Goal: Check status

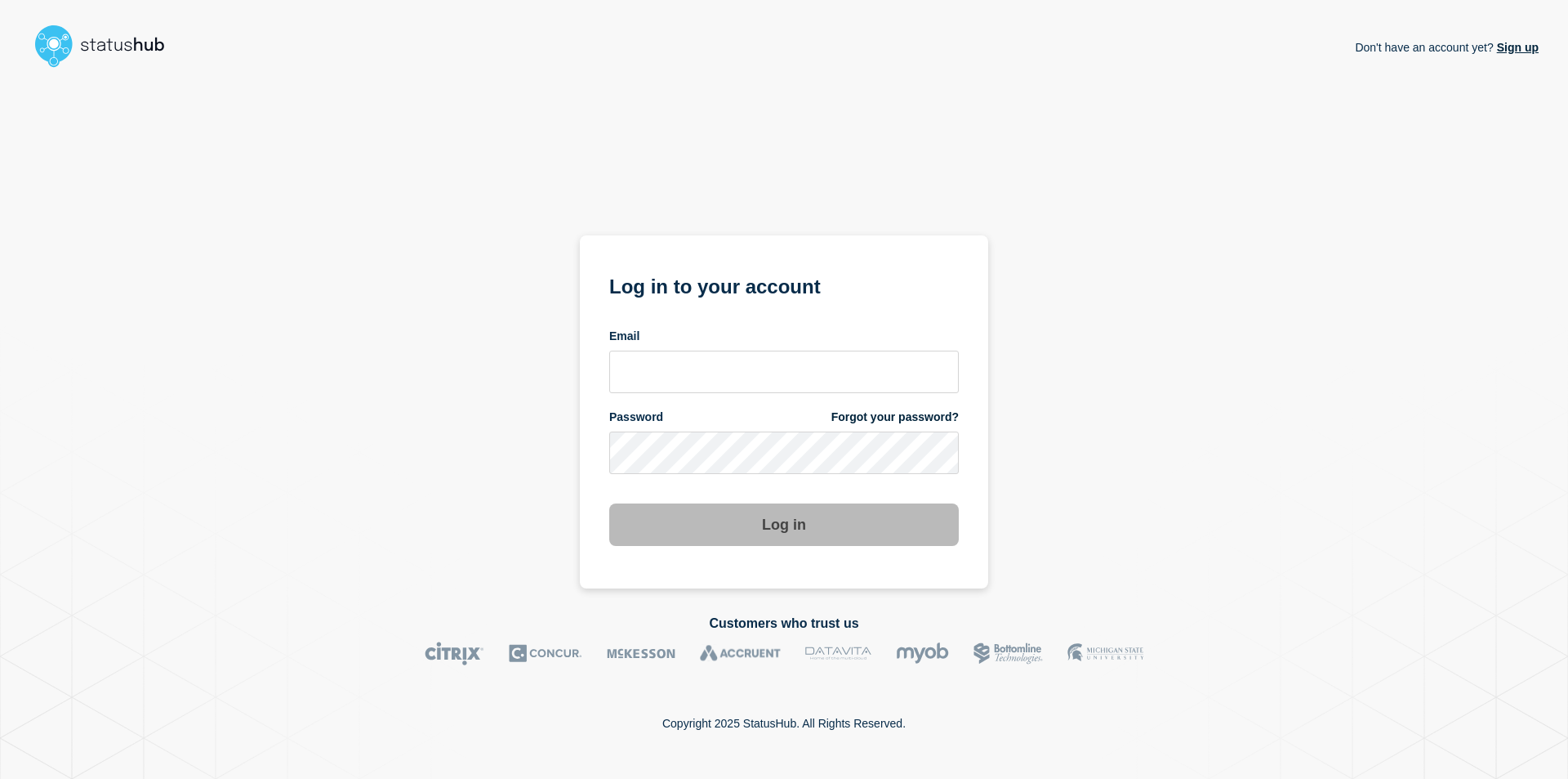
drag, startPoint x: 731, startPoint y: 397, endPoint x: 726, endPoint y: 384, distance: 13.9
click at [728, 395] on form "Log in to your account Email Password Forgot your password? Log in" at bounding box center [784, 408] width 349 height 276
click at [725, 382] on input "email input" at bounding box center [784, 371] width 349 height 43
type input "[EMAIL_ADDRESS][PERSON_NAME][DOMAIN_NAME]"
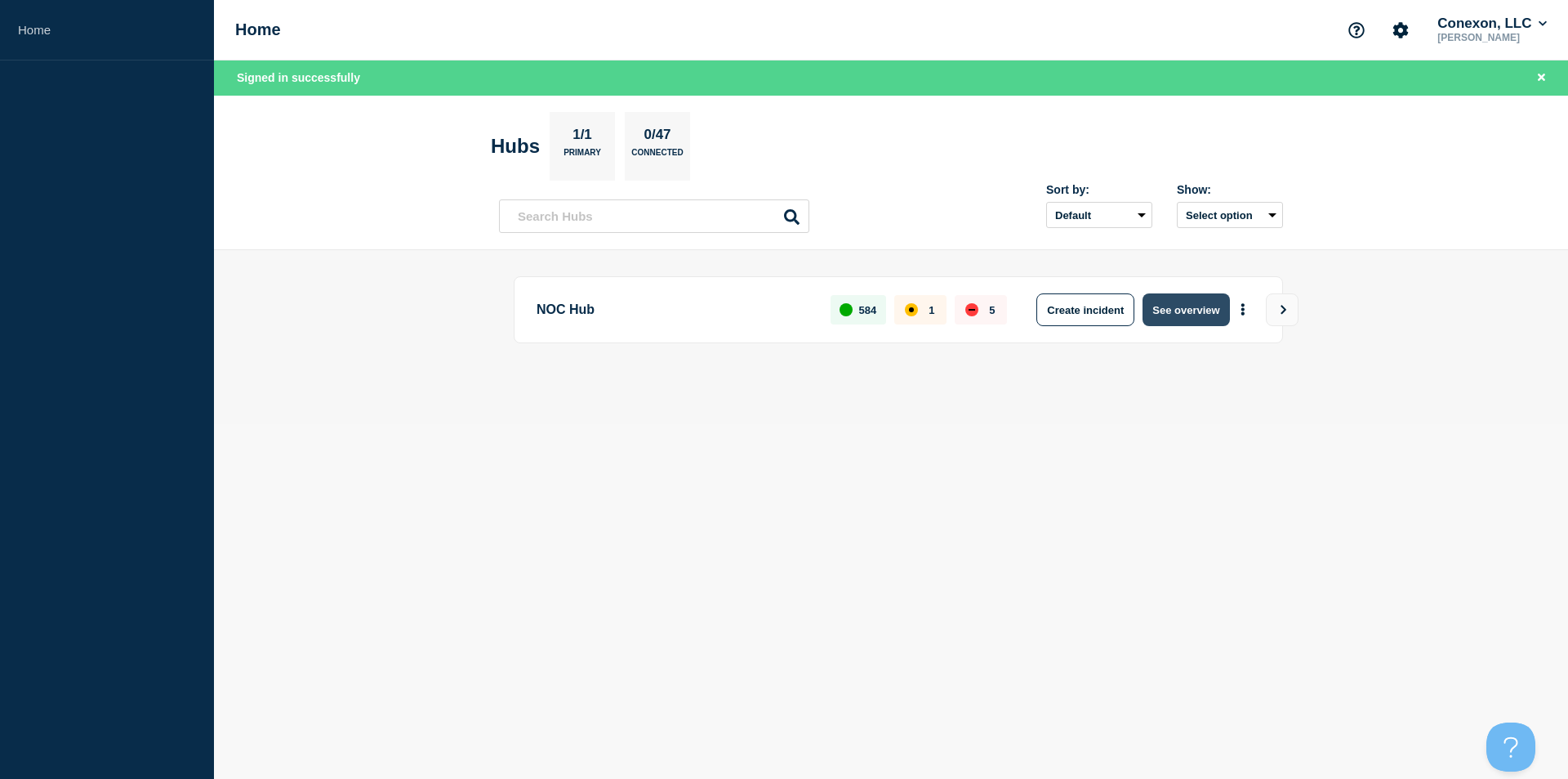
click at [1174, 299] on button "See overview" at bounding box center [1185, 309] width 86 height 33
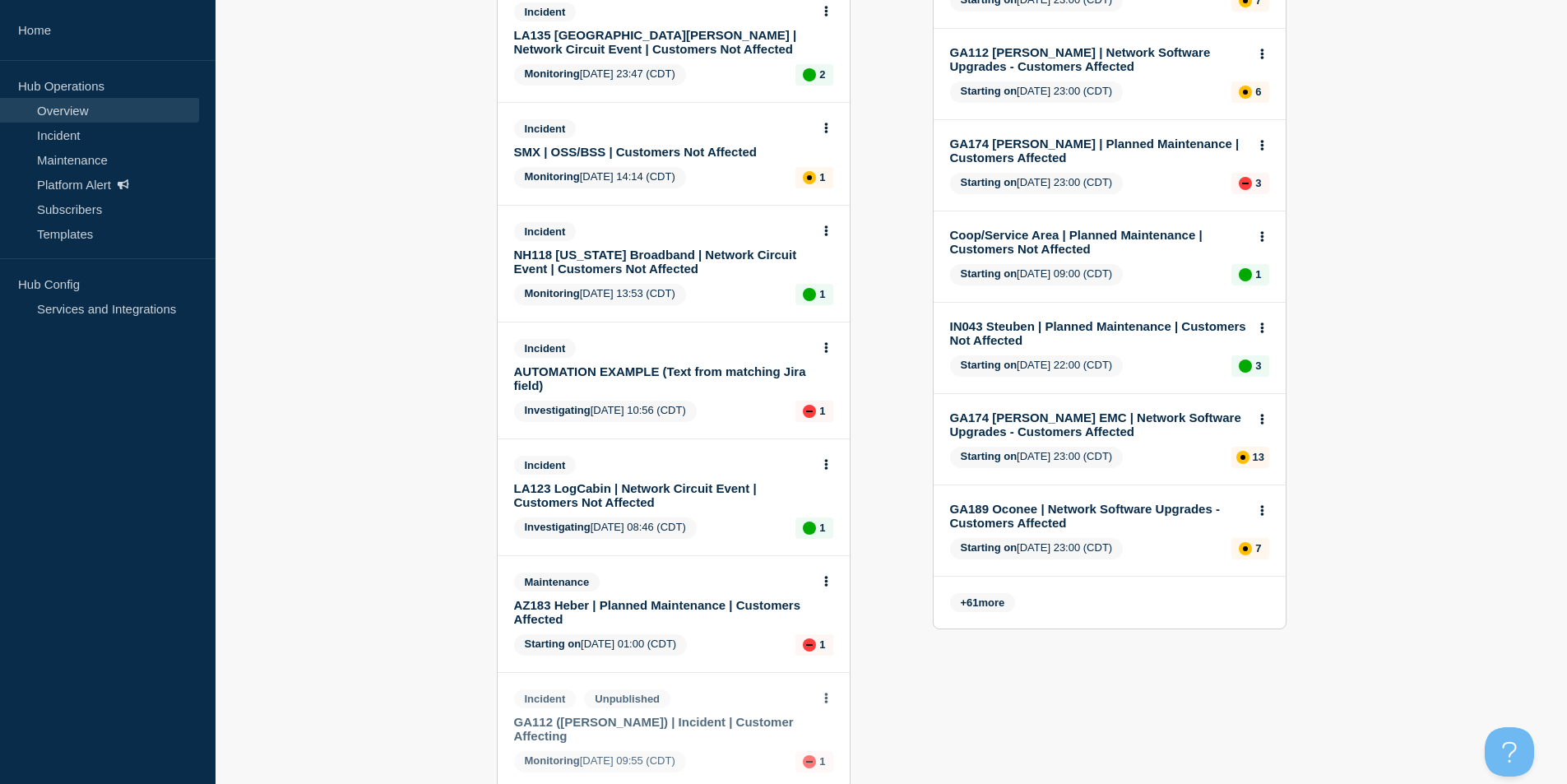
scroll to position [576, 0]
click at [637, 489] on link "LA123 LogCabin | Network Circuit Event | Customers Not Affected" at bounding box center [663, 494] width 297 height 28
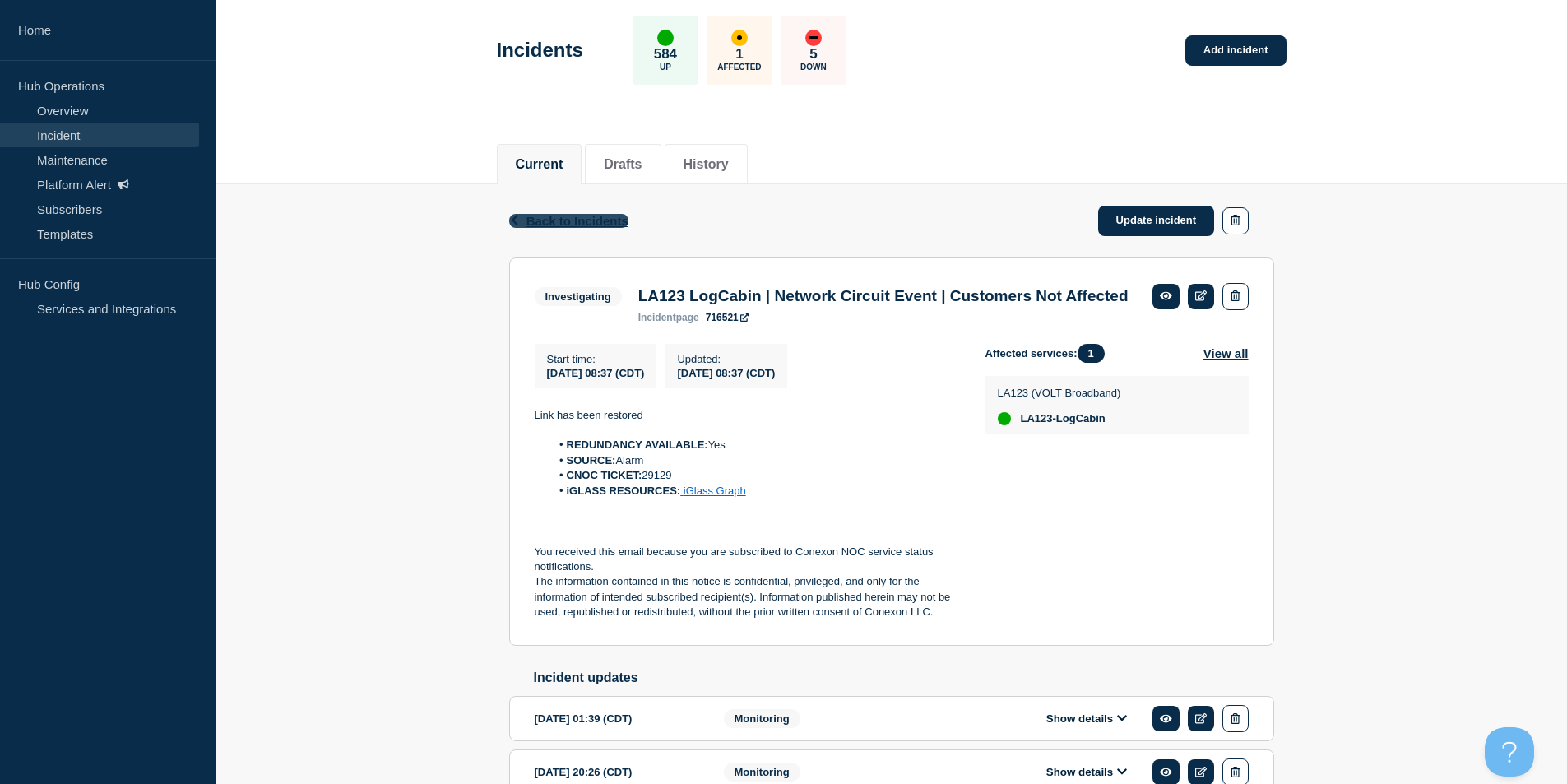
scroll to position [83, 0]
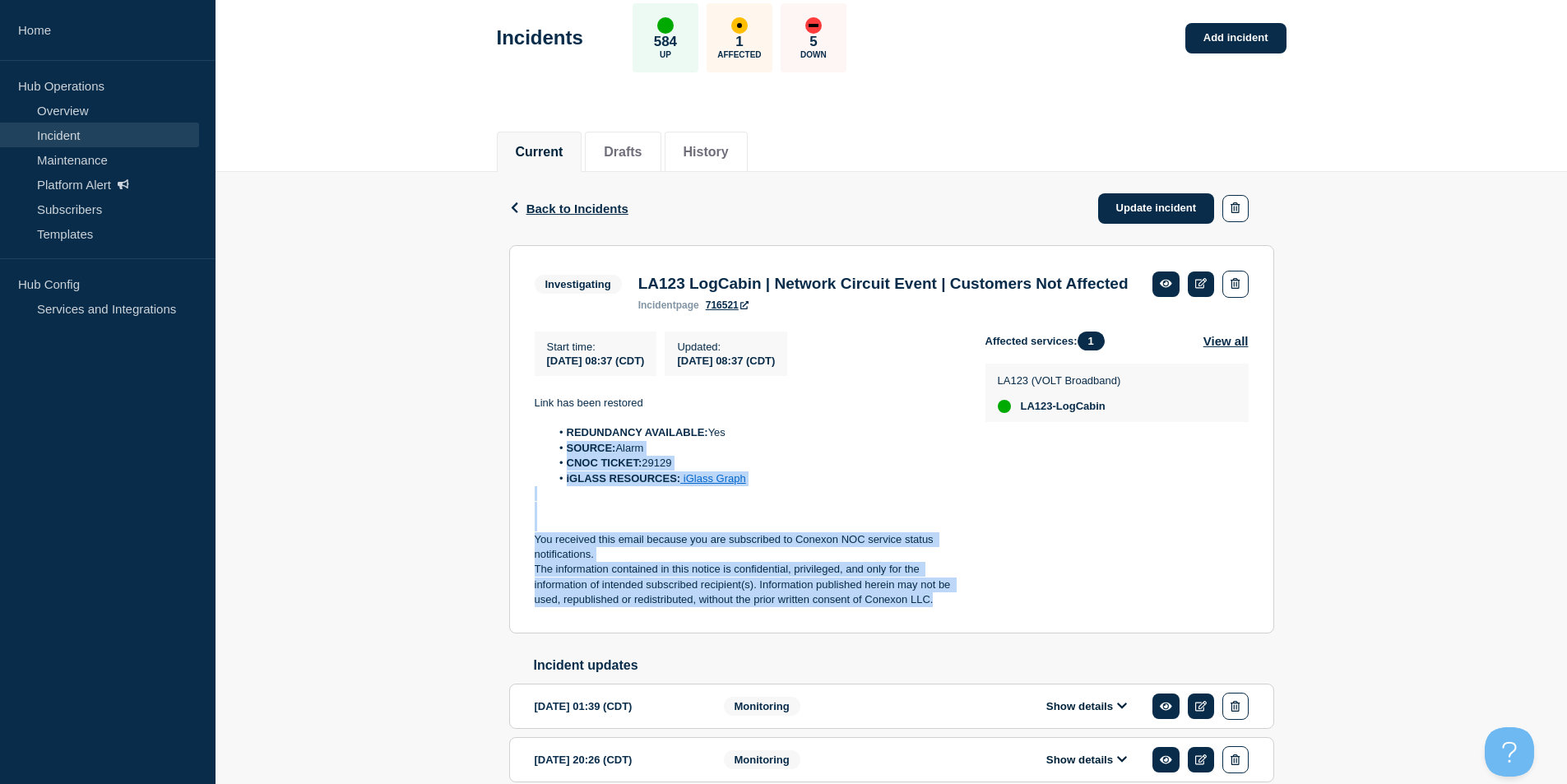
drag, startPoint x: 920, startPoint y: 634, endPoint x: 542, endPoint y: 475, distance: 410.1
click at [542, 475] on section "Investigating LA123 LogCabin | Network Circuit Event | Customers Not Affected i…" at bounding box center [892, 439] width 765 height 388
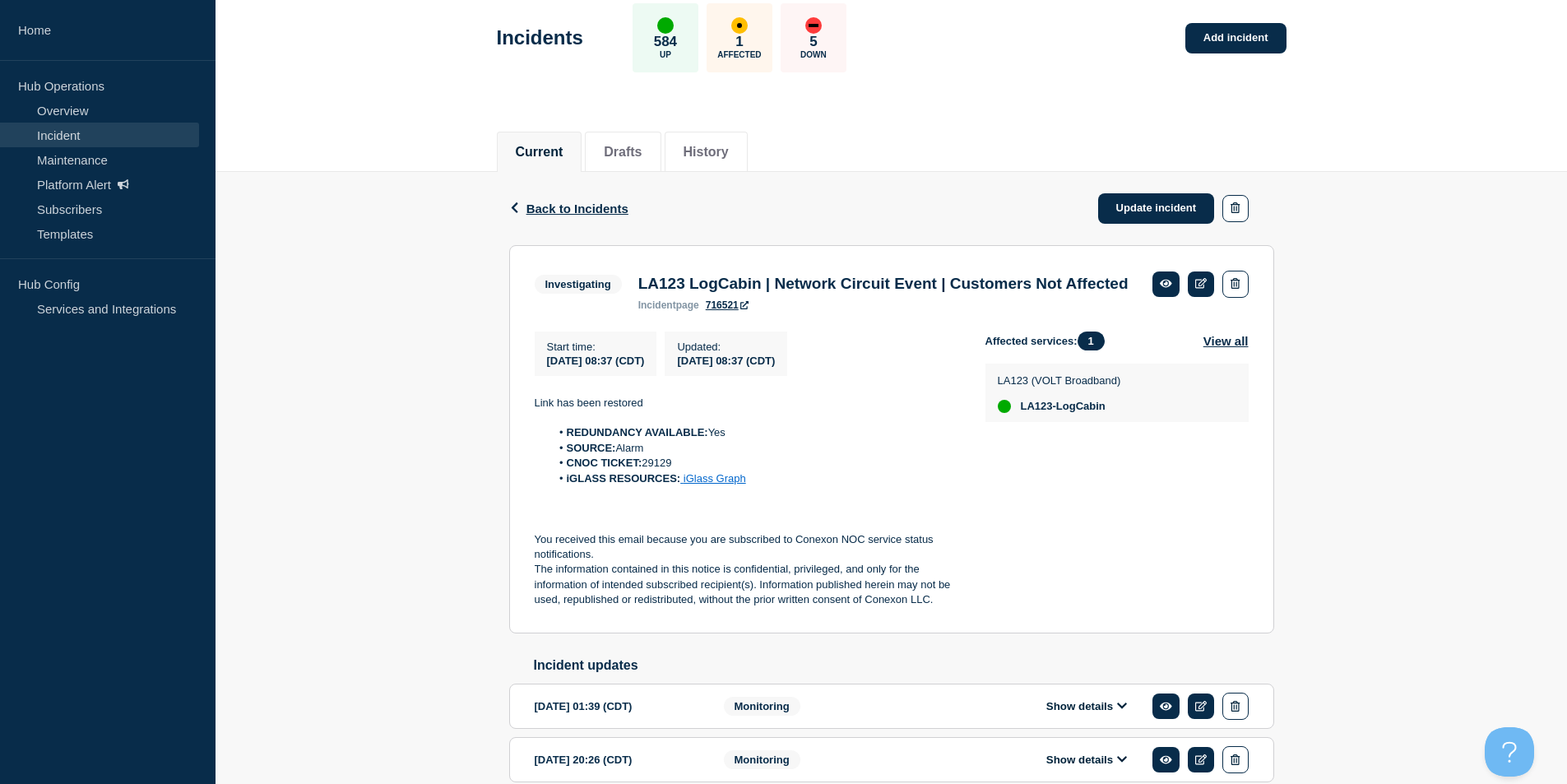
drag, startPoint x: 531, startPoint y: 452, endPoint x: 554, endPoint y: 447, distance: 23.5
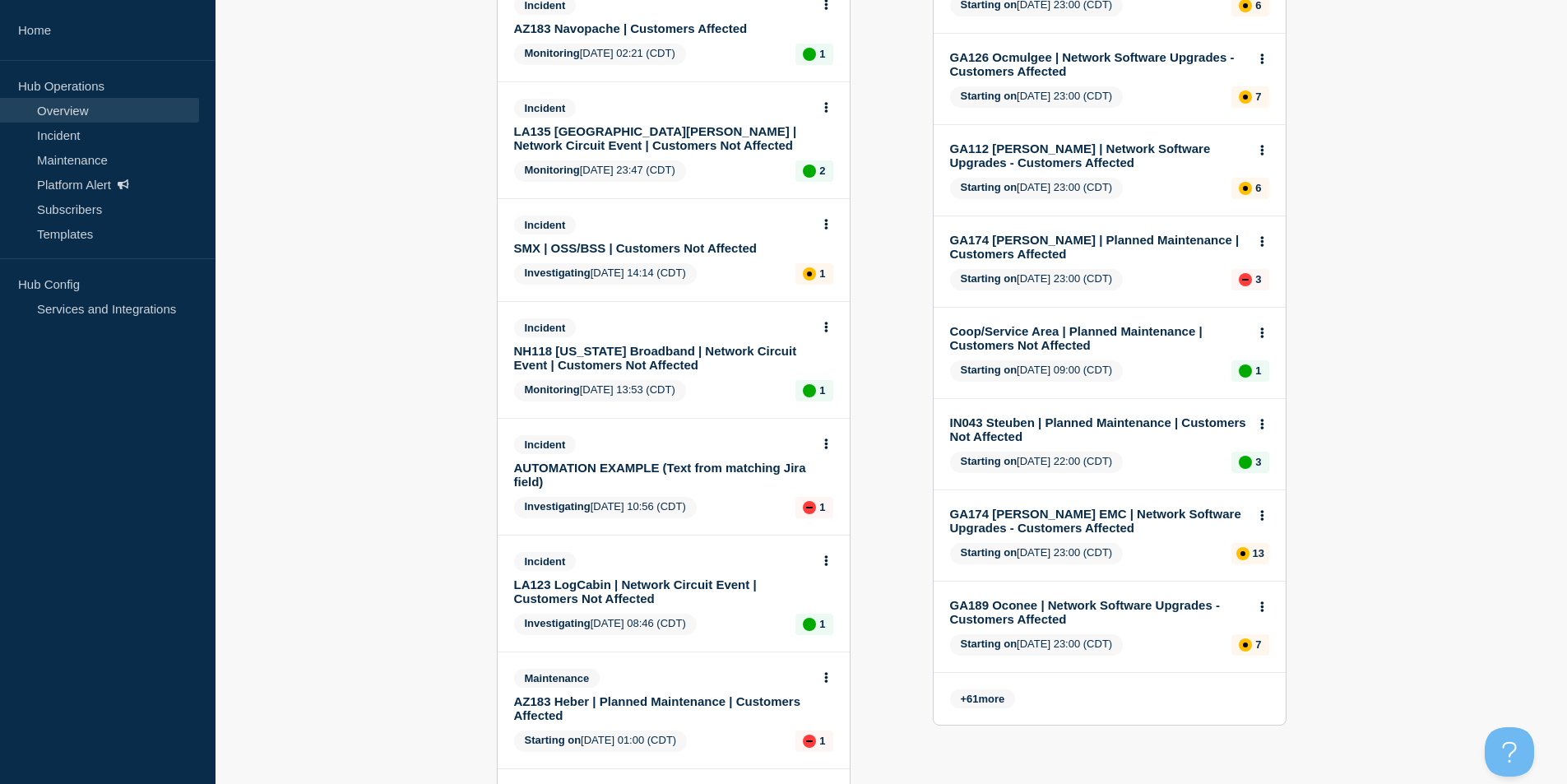
scroll to position [494, 0]
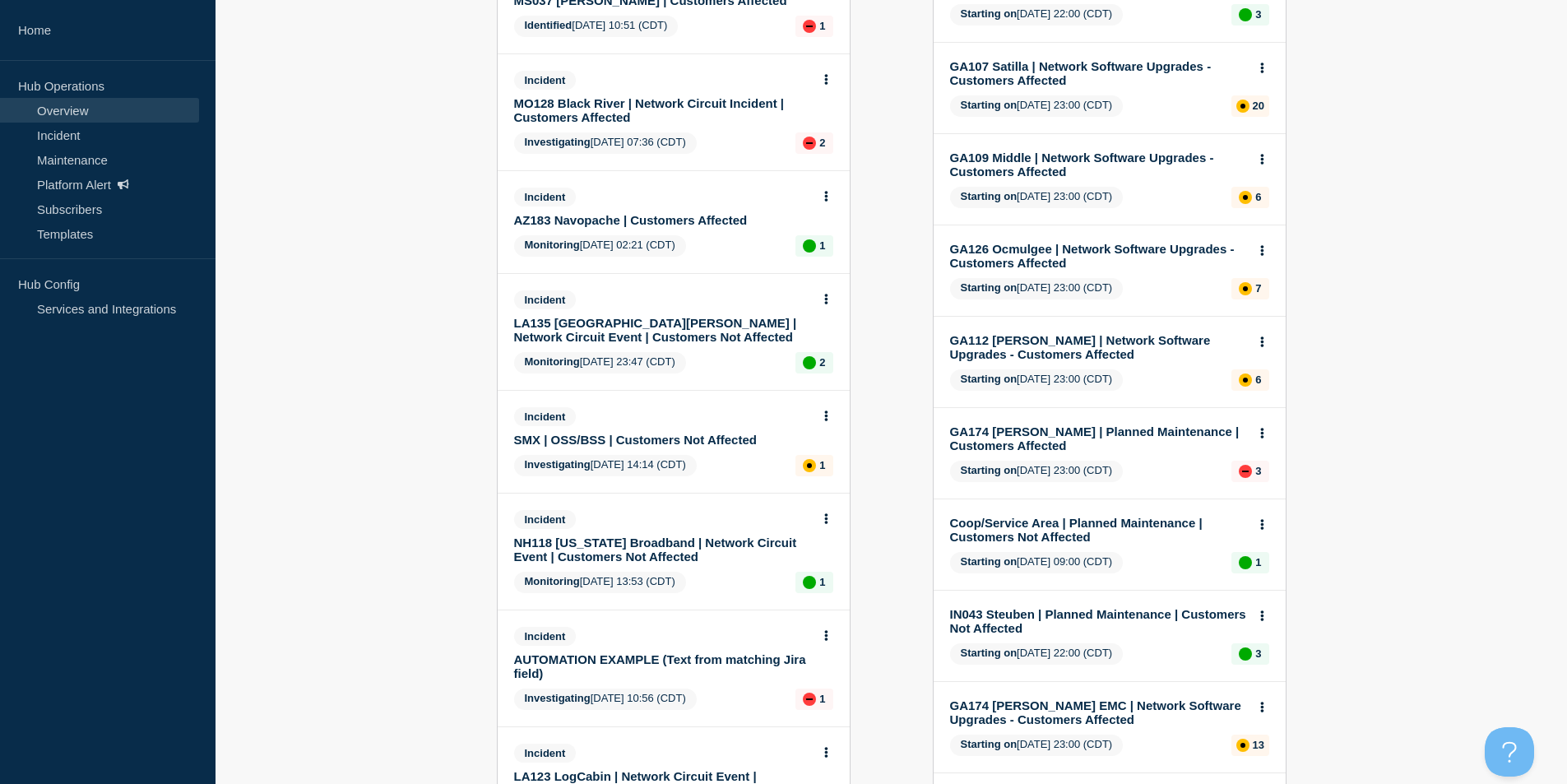
scroll to position [165, 0]
